Goal: Check status: Check status

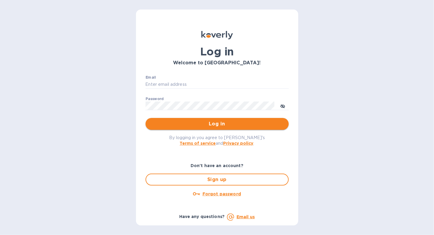
type input "sgbraman@aol.com"
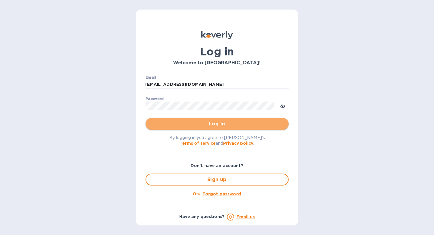
click at [164, 125] on span "Log in" at bounding box center [217, 123] width 134 height 7
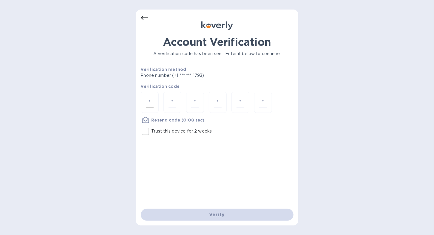
click at [150, 101] on input "number" at bounding box center [150, 102] width 8 height 11
type input "1"
type input "5"
type input "6"
type input "0"
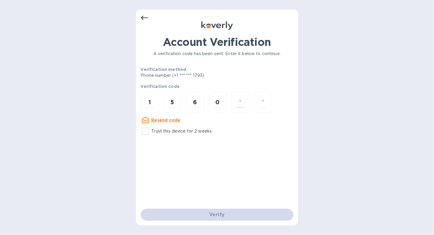
type input "0"
type input "4"
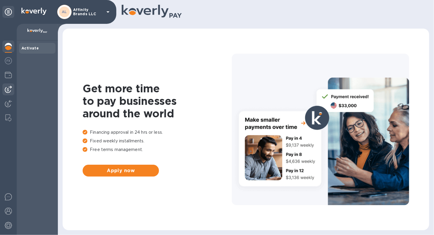
click at [8, 88] on img at bounding box center [8, 89] width 7 height 7
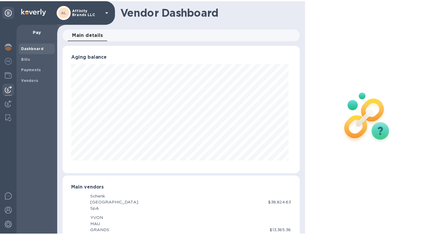
scroll to position [297885, 297776]
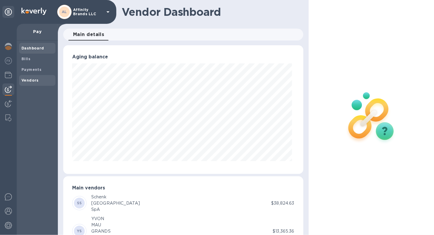
click at [22, 78] on b "Vendors" at bounding box center [29, 80] width 17 height 4
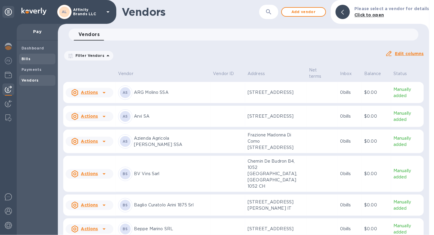
click at [27, 60] on b "Bills" at bounding box center [25, 59] width 9 height 4
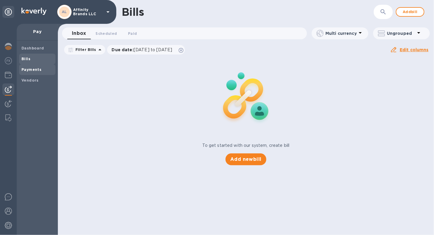
click at [27, 67] on span "Payments" at bounding box center [31, 70] width 20 height 6
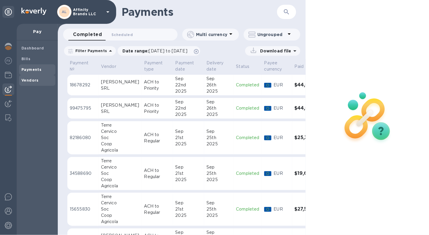
click at [26, 78] on b "Vendors" at bounding box center [29, 80] width 17 height 4
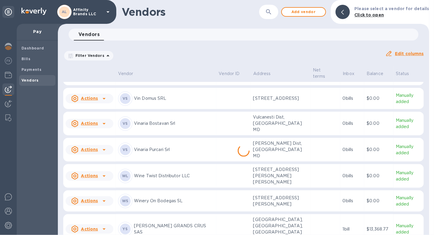
scroll to position [1057, 0]
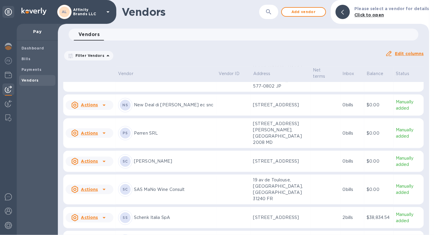
click at [158, 130] on p "Perren SRL" at bounding box center [174, 133] width 80 height 6
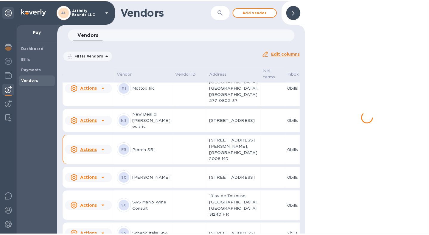
scroll to position [933, 0]
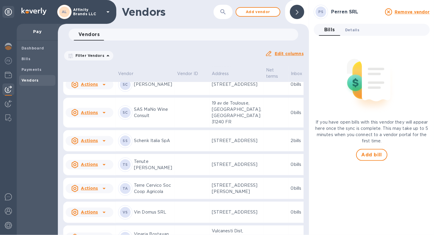
click at [349, 29] on span "Details 0" at bounding box center [352, 30] width 14 height 6
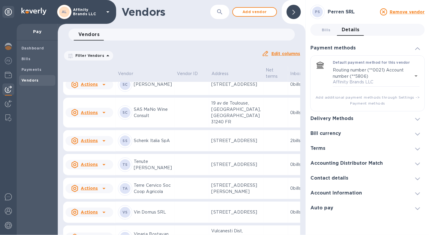
click at [417, 119] on icon at bounding box center [417, 119] width 5 height 3
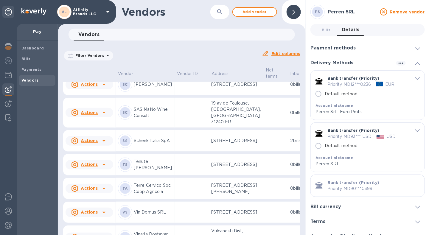
click at [320, 148] on input "Default method" at bounding box center [318, 146] width 13 height 13
radio input "true"
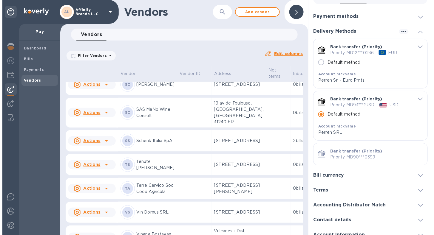
scroll to position [23, 0]
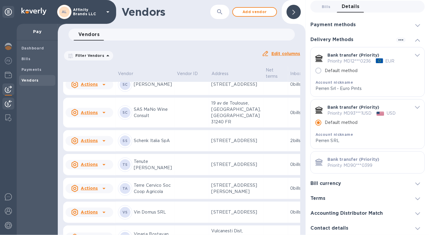
click at [8, 107] on img at bounding box center [8, 103] width 7 height 7
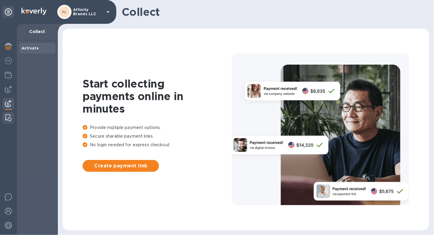
click at [7, 118] on img at bounding box center [8, 117] width 6 height 7
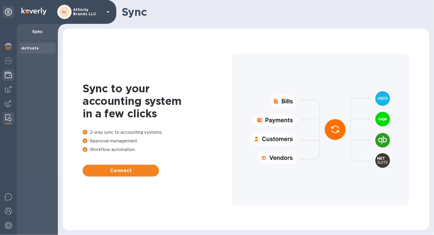
click at [5, 77] on img at bounding box center [8, 75] width 7 height 7
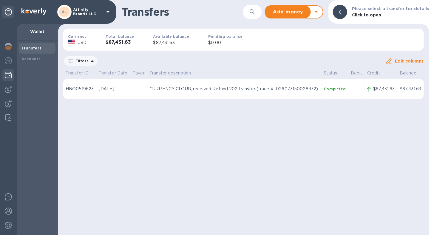
click at [349, 89] on td "-" at bounding box center [356, 89] width 16 height 21
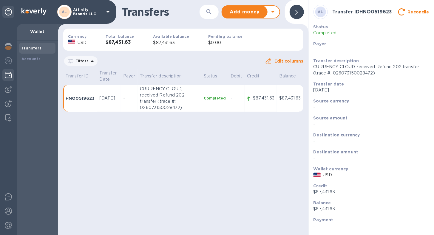
click at [29, 47] on b "Transfers" at bounding box center [31, 48] width 20 height 4
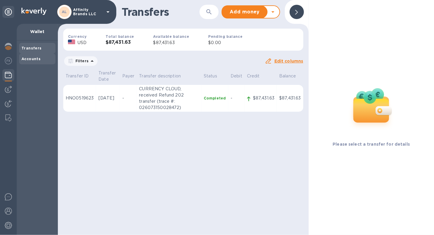
click at [29, 57] on b "Accounts" at bounding box center [30, 59] width 19 height 4
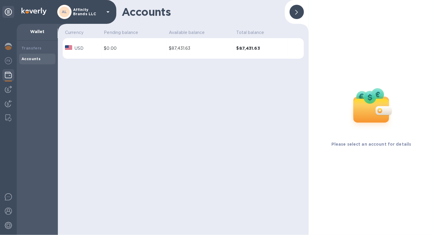
click at [8, 74] on img at bounding box center [8, 75] width 7 height 7
click at [6, 63] on img at bounding box center [8, 60] width 7 height 7
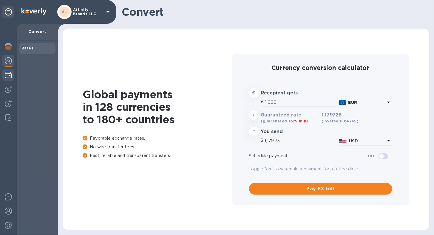
click at [11, 75] on img at bounding box center [8, 75] width 7 height 7
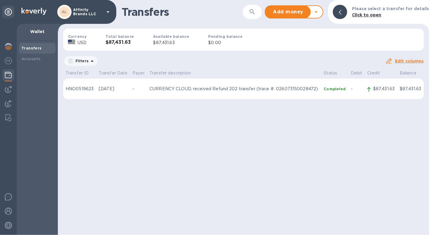
click at [367, 90] on icon at bounding box center [369, 89] width 4 height 5
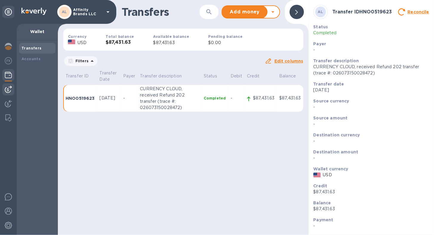
click at [11, 90] on img at bounding box center [8, 89] width 7 height 7
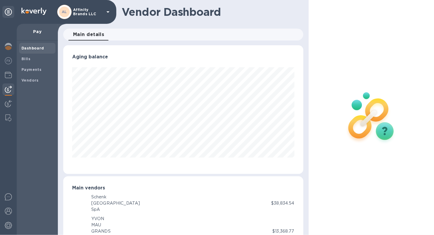
scroll to position [297885, 297776]
click at [8, 211] on img at bounding box center [8, 211] width 7 height 7
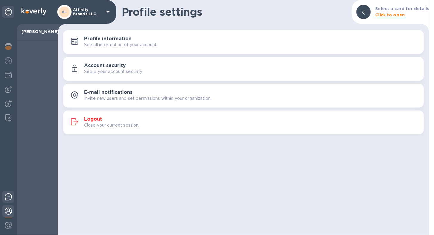
click at [8, 198] on img at bounding box center [8, 196] width 7 height 7
click at [5, 77] on img at bounding box center [8, 75] width 7 height 7
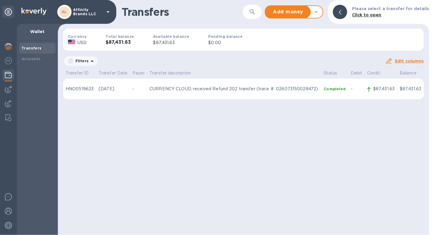
click at [90, 63] on icon at bounding box center [92, 61] width 7 height 7
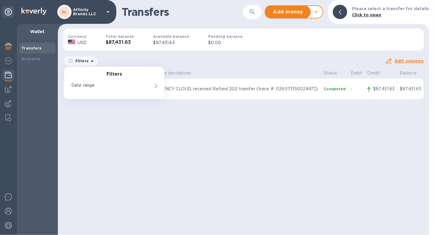
click at [90, 63] on icon at bounding box center [92, 61] width 7 height 7
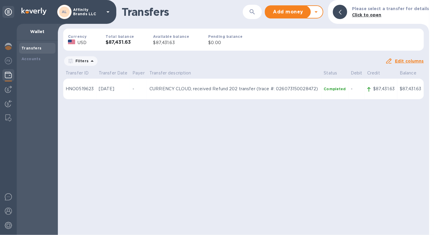
click at [129, 64] on div "Filters" at bounding box center [224, 60] width 322 height 11
click at [319, 13] on icon at bounding box center [315, 11] width 7 height 7
click at [317, 13] on icon at bounding box center [315, 11] width 7 height 7
click at [238, 25] on div "Pending balance $0.00" at bounding box center [224, 40] width 53 height 32
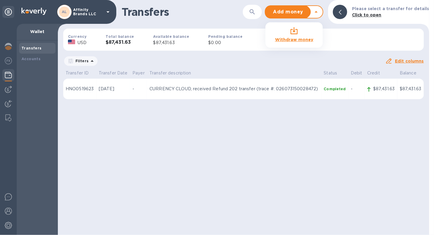
click at [317, 12] on icon at bounding box center [315, 11] width 3 height 1
click at [6, 197] on img at bounding box center [8, 196] width 7 height 7
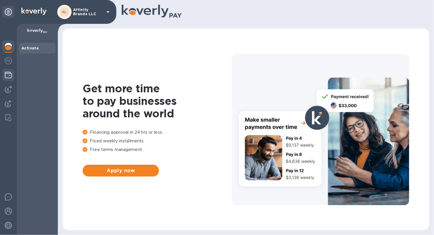
click at [6, 74] on img at bounding box center [8, 75] width 7 height 7
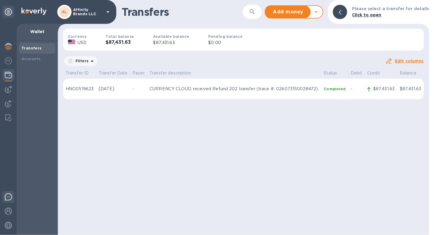
click at [9, 195] on img at bounding box center [8, 196] width 7 height 7
